Goal: Navigation & Orientation: Find specific page/section

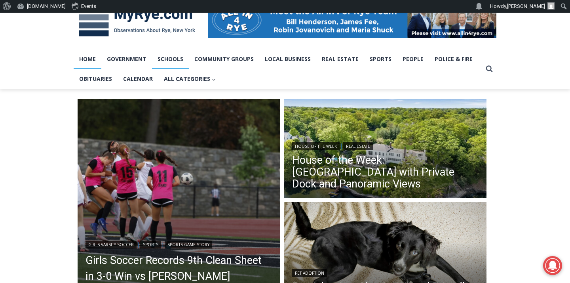
scroll to position [141, 0]
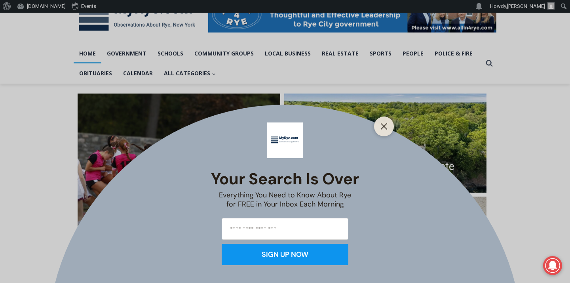
click at [139, 75] on div "Your Search is Over Everything You Need to Know About Rye for FREE in Your Inbo…" at bounding box center [285, 141] width 570 height 283
click at [385, 122] on button "Close" at bounding box center [384, 126] width 11 height 11
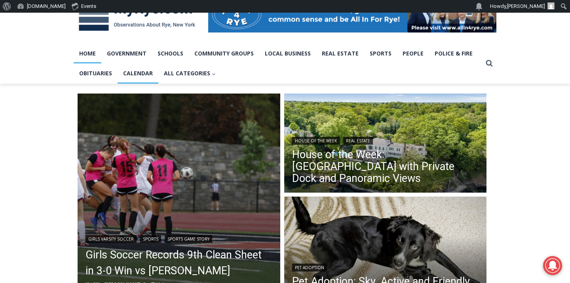
click at [136, 76] on link "Calendar" at bounding box center [138, 73] width 41 height 20
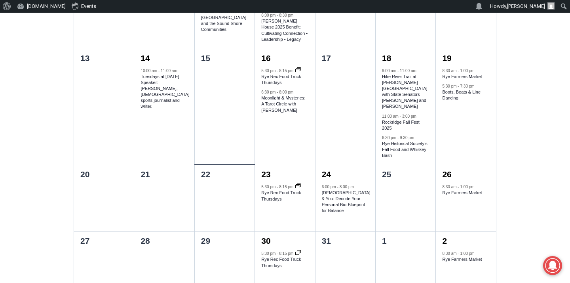
scroll to position [515, 0]
click at [218, 88] on div at bounding box center [225, 115] width 60 height 97
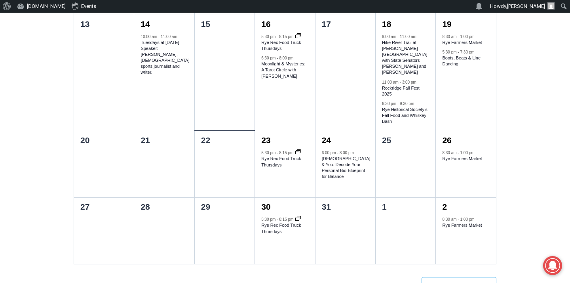
scroll to position [557, 0]
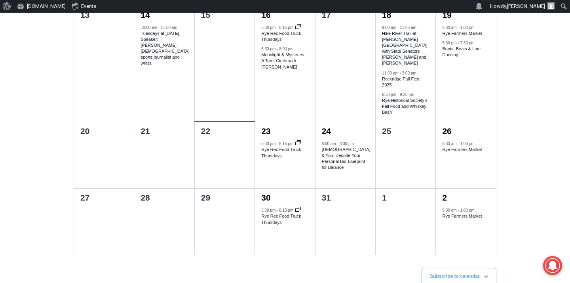
click at [224, 57] on div at bounding box center [225, 72] width 60 height 97
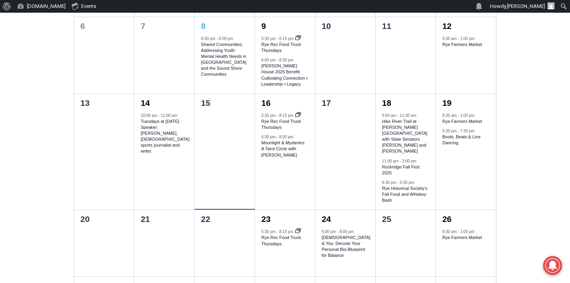
scroll to position [468, 0]
click at [225, 162] on div at bounding box center [225, 161] width 60 height 97
click at [531, 144] on div "Loading view. Events Search and Views Navigation Search Enter Keyword. Search f…" at bounding box center [285, 198] width 570 height 884
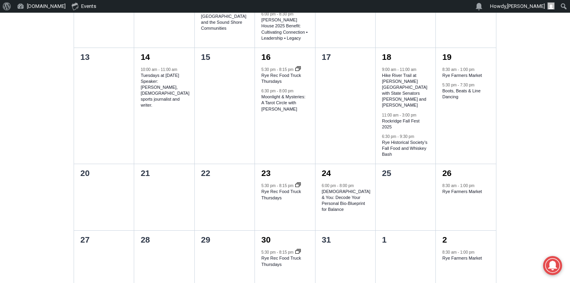
scroll to position [518, 0]
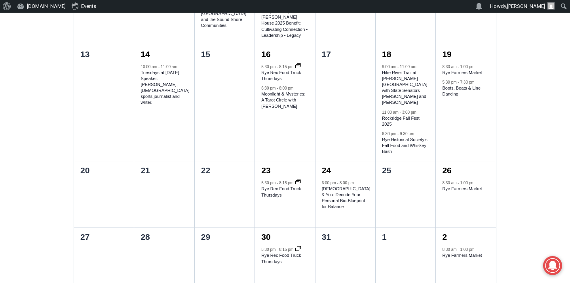
click at [530, 104] on div "Loading view. Events Search and Views Navigation Search Enter Keyword. Search f…" at bounding box center [285, 148] width 570 height 884
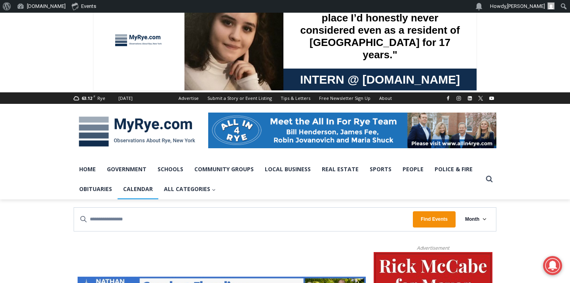
scroll to position [24, 0]
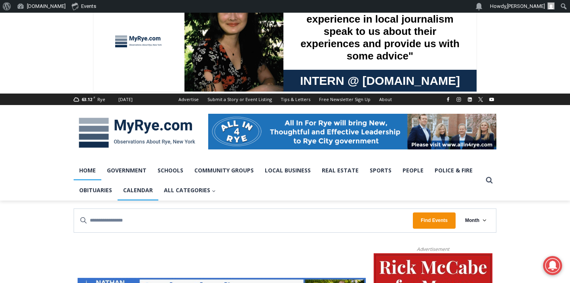
click at [86, 172] on link "Home" at bounding box center [88, 170] width 28 height 20
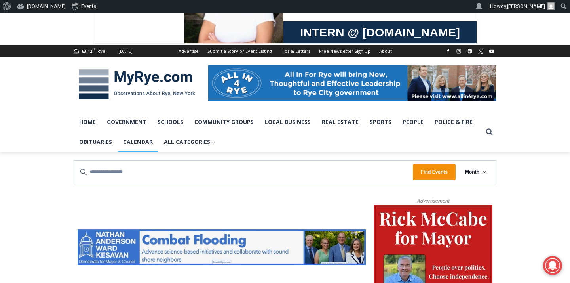
scroll to position [0, 0]
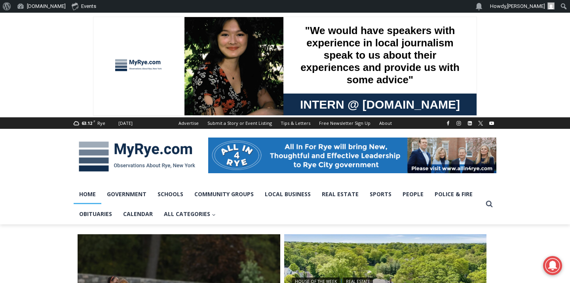
click at [532, 163] on div at bounding box center [285, 156] width 570 height 55
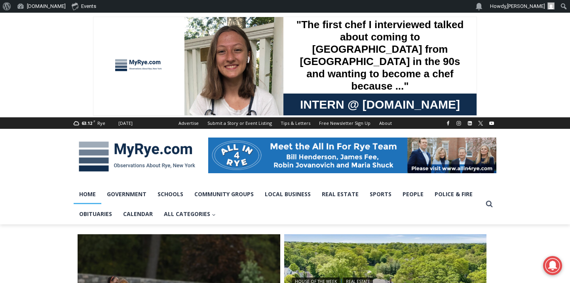
click at [536, 162] on div at bounding box center [285, 156] width 570 height 55
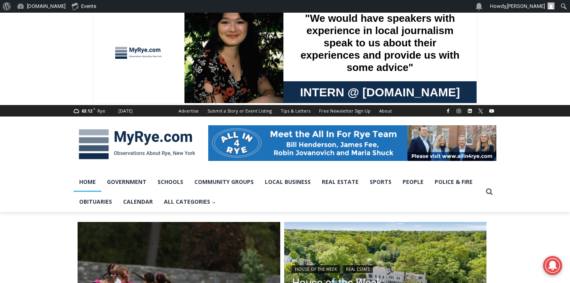
scroll to position [8, 0]
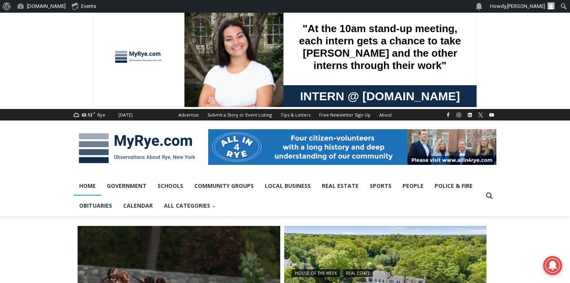
click at [527, 60] on span at bounding box center [285, 56] width 570 height 105
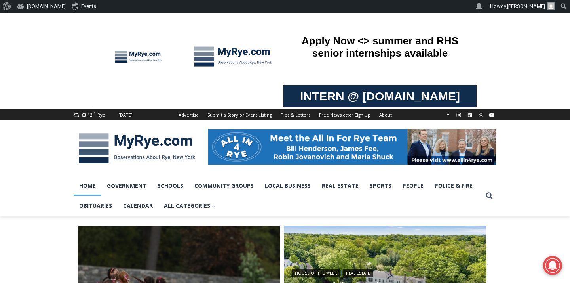
click at [526, 57] on span at bounding box center [285, 56] width 570 height 105
